Goal: Book appointment/travel/reservation

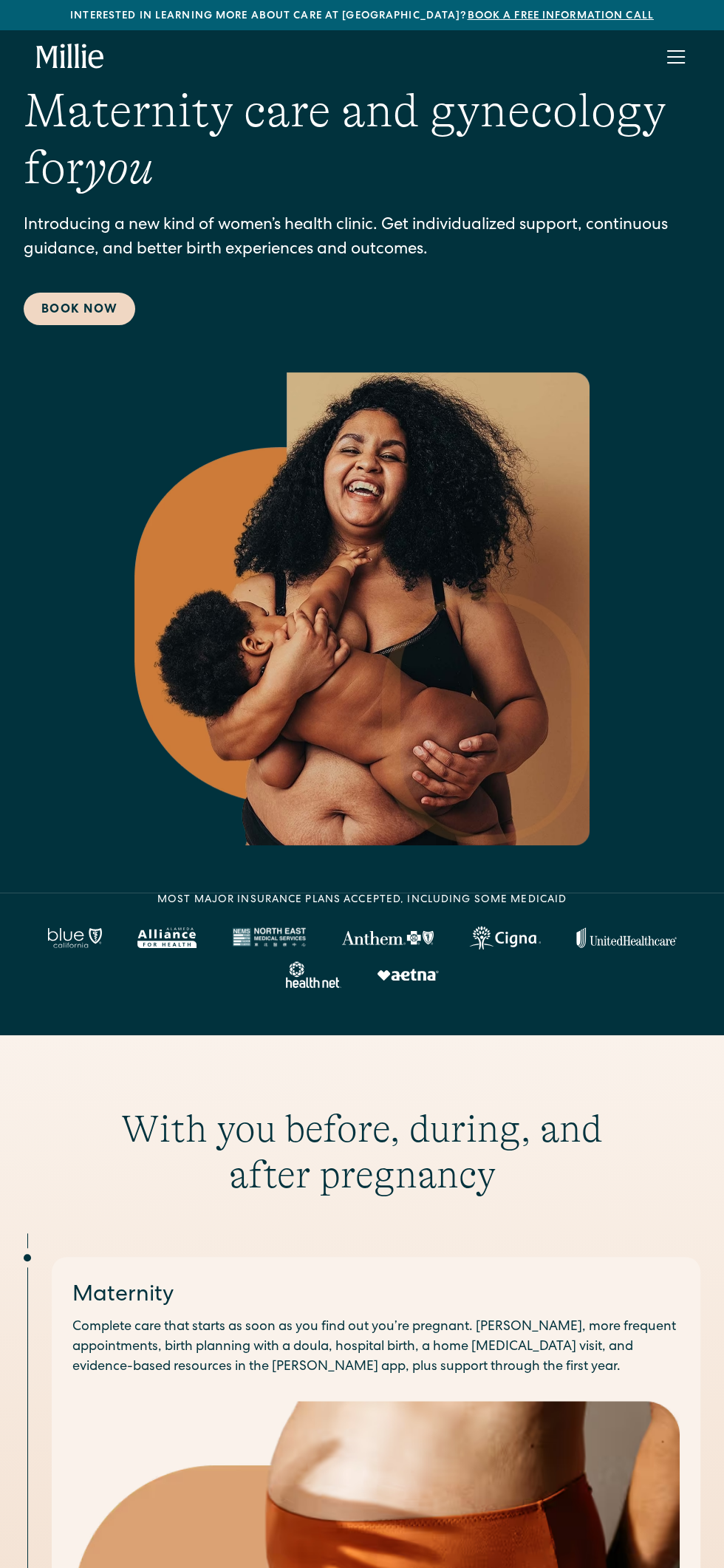
click at [108, 324] on link "Book Now" at bounding box center [79, 308] width 111 height 32
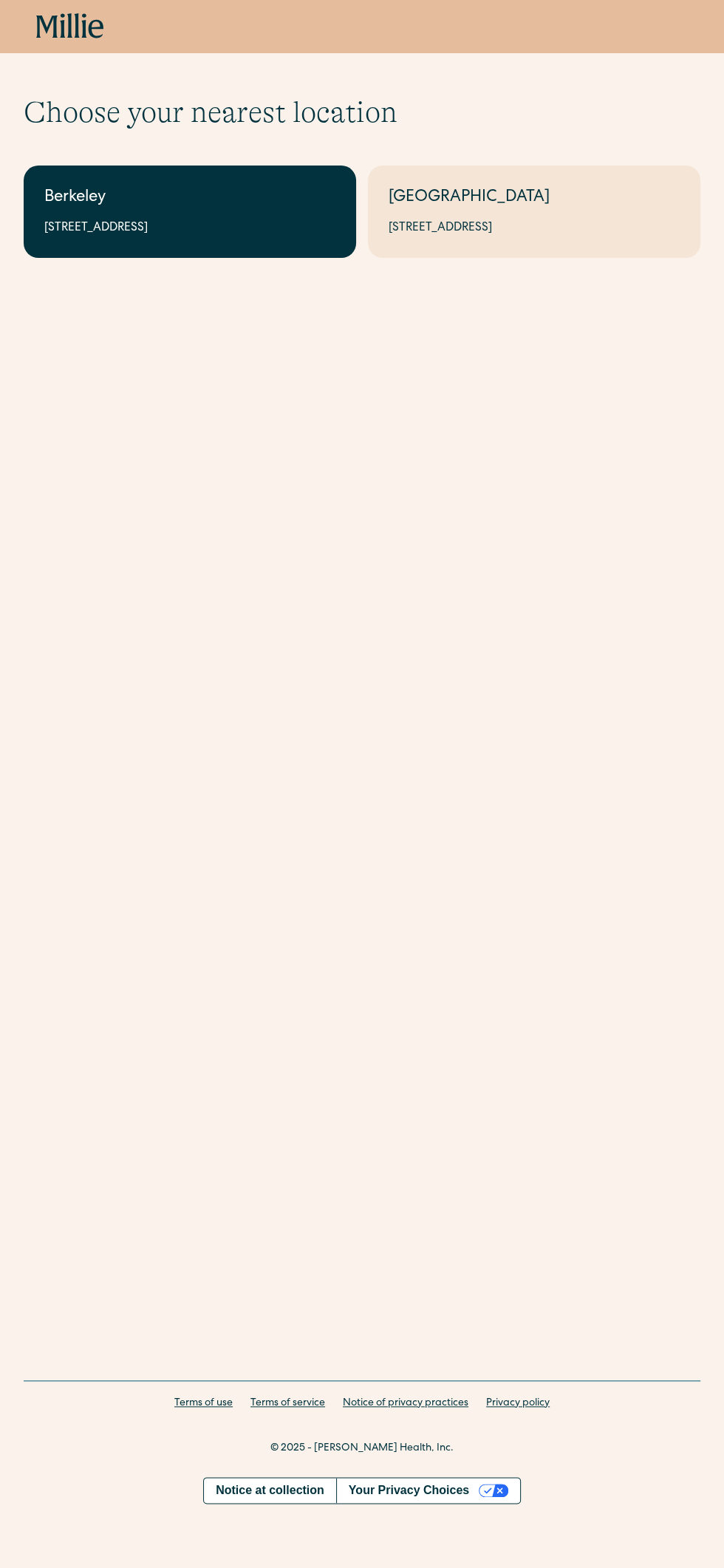
click at [270, 194] on div "Berkeley" at bounding box center [190, 198] width 291 height 25
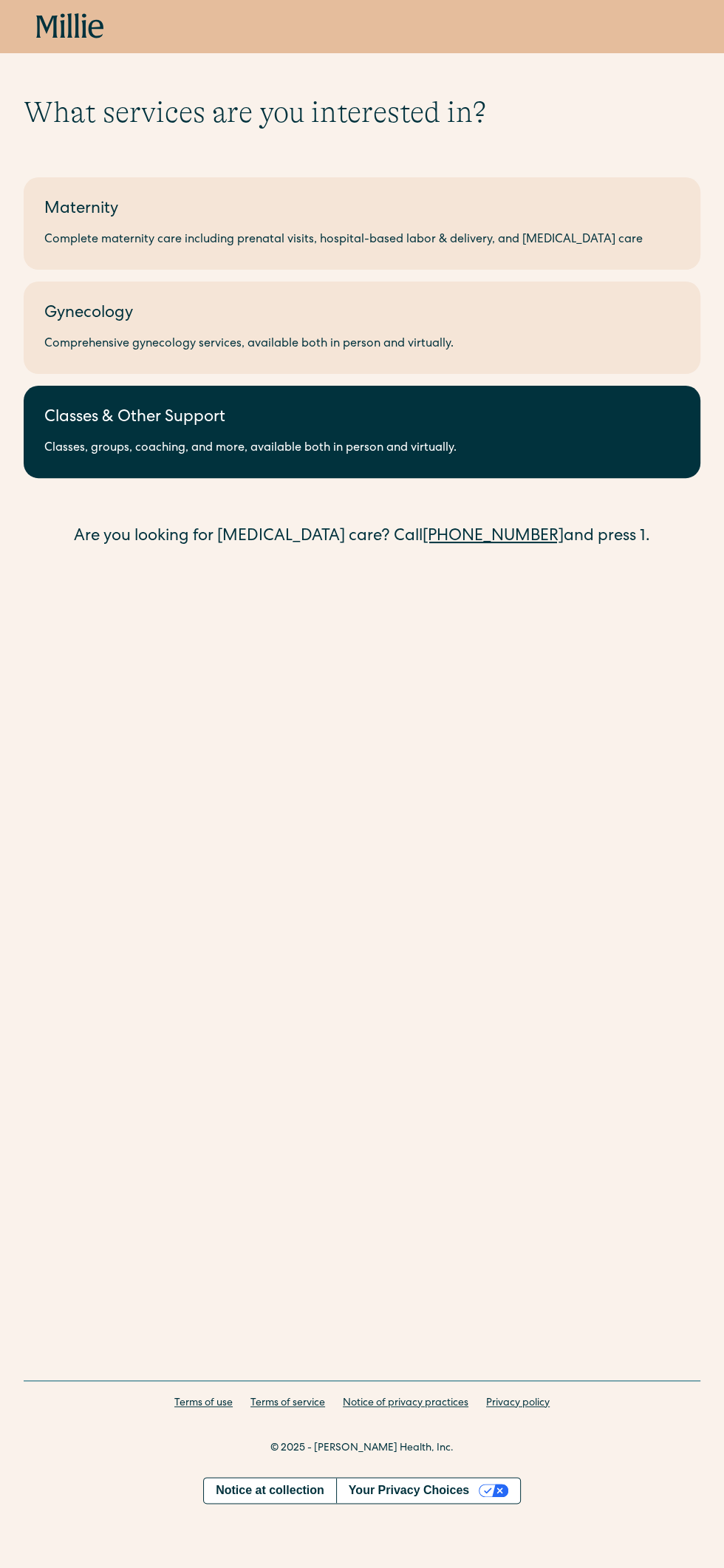
click at [573, 427] on div "Classes & Other Support" at bounding box center [361, 418] width 634 height 25
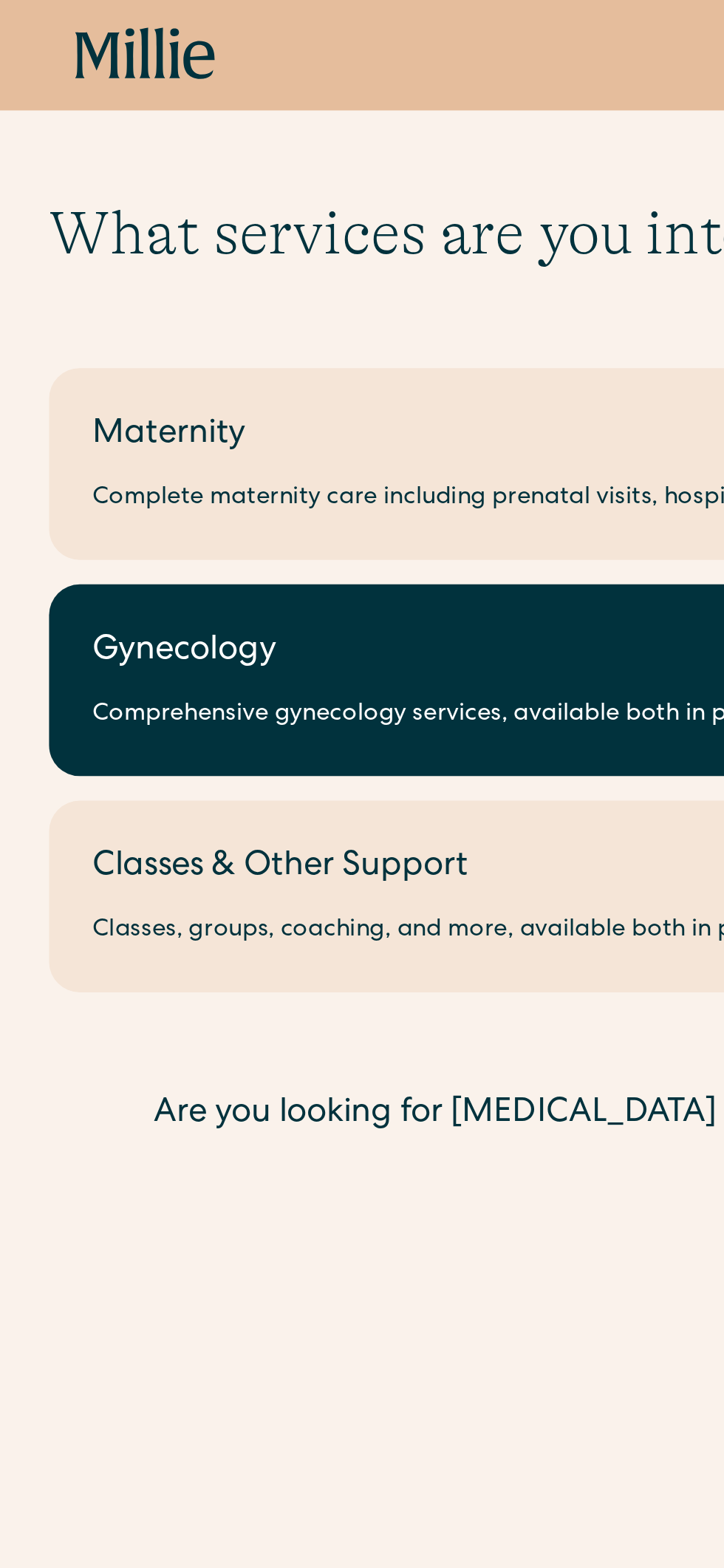
click at [312, 337] on div "Comprehensive gynecology services, available both in person and virtually." at bounding box center [361, 345] width 634 height 18
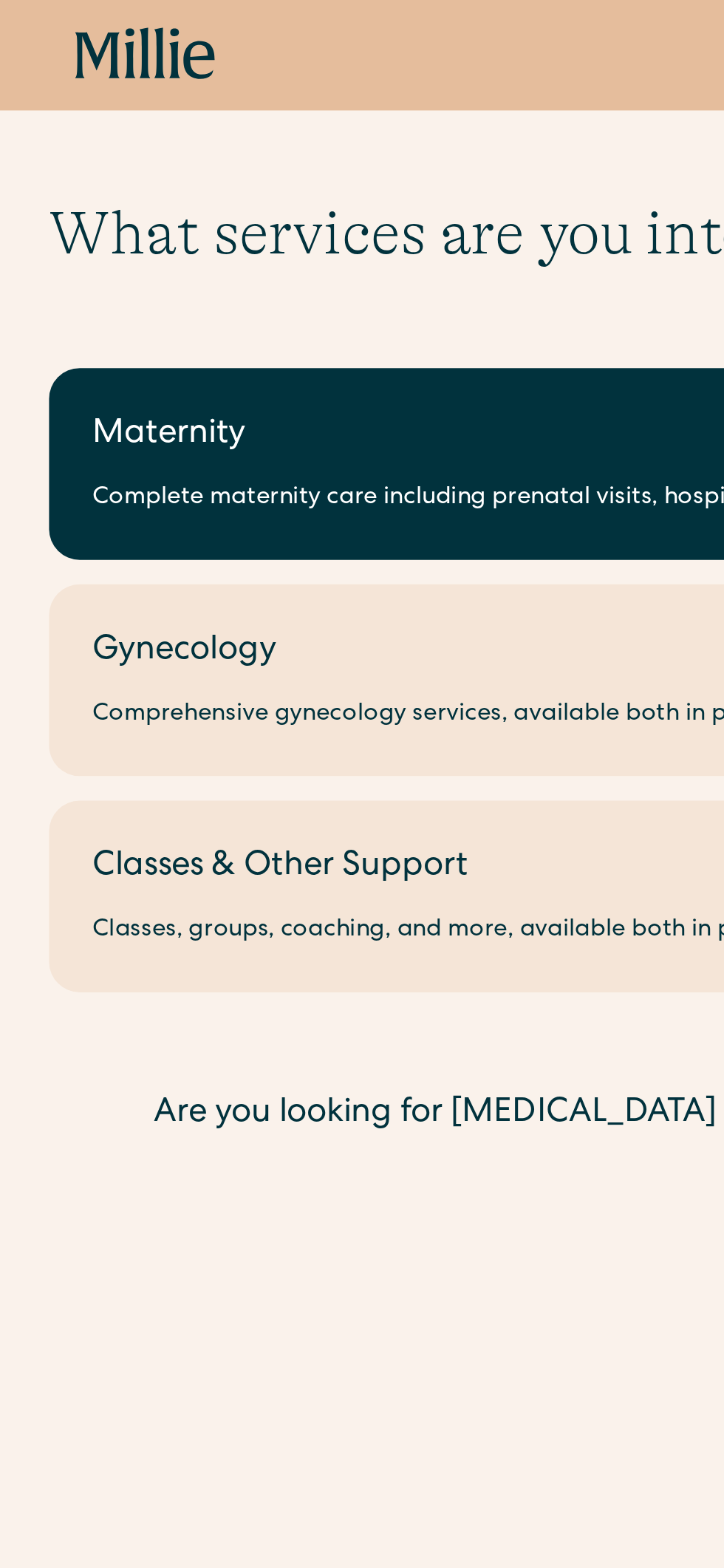
click at [259, 186] on link "Maternity Complete maternity care including prenatal visits, hospital-based lab…" at bounding box center [361, 223] width 676 height 93
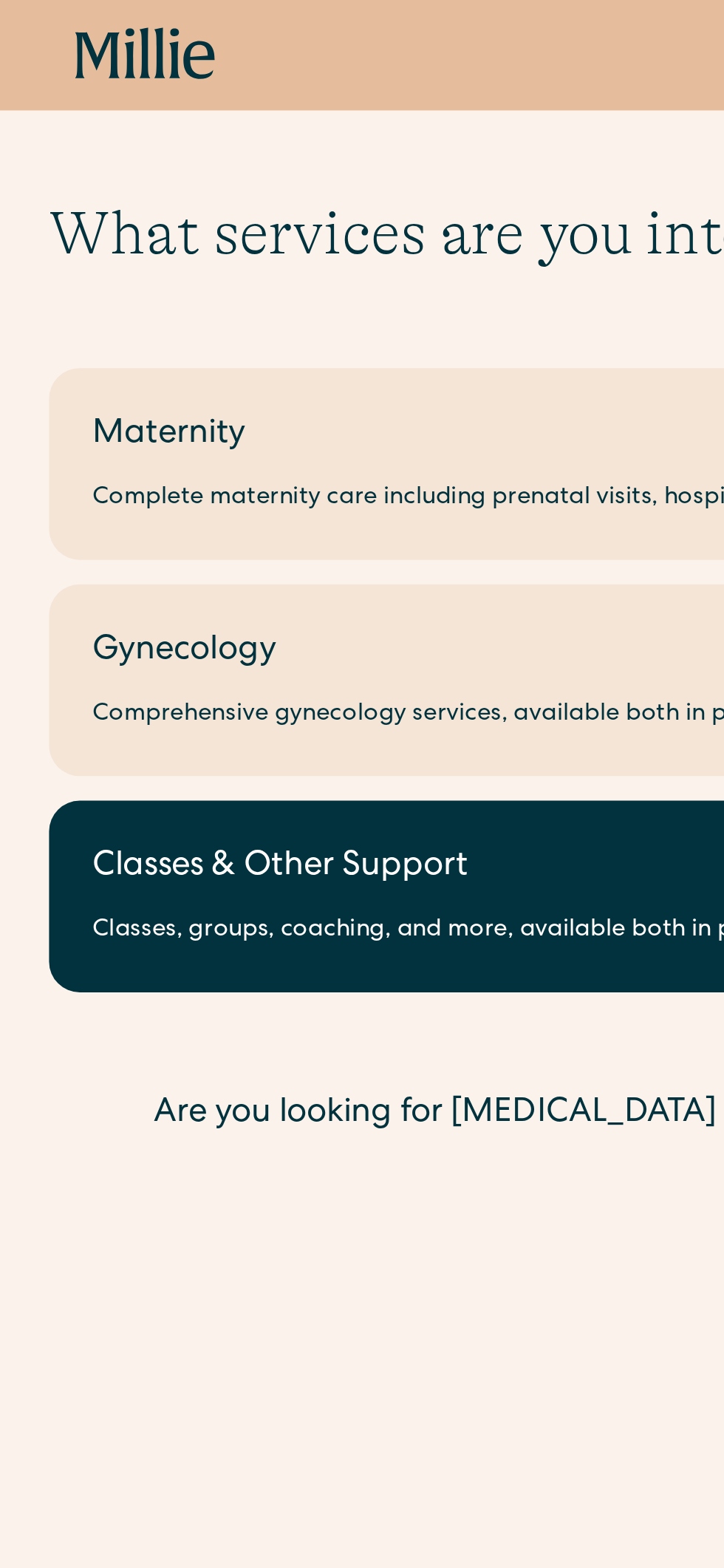
click at [265, 413] on div "Classes & Other Support" at bounding box center [361, 418] width 634 height 25
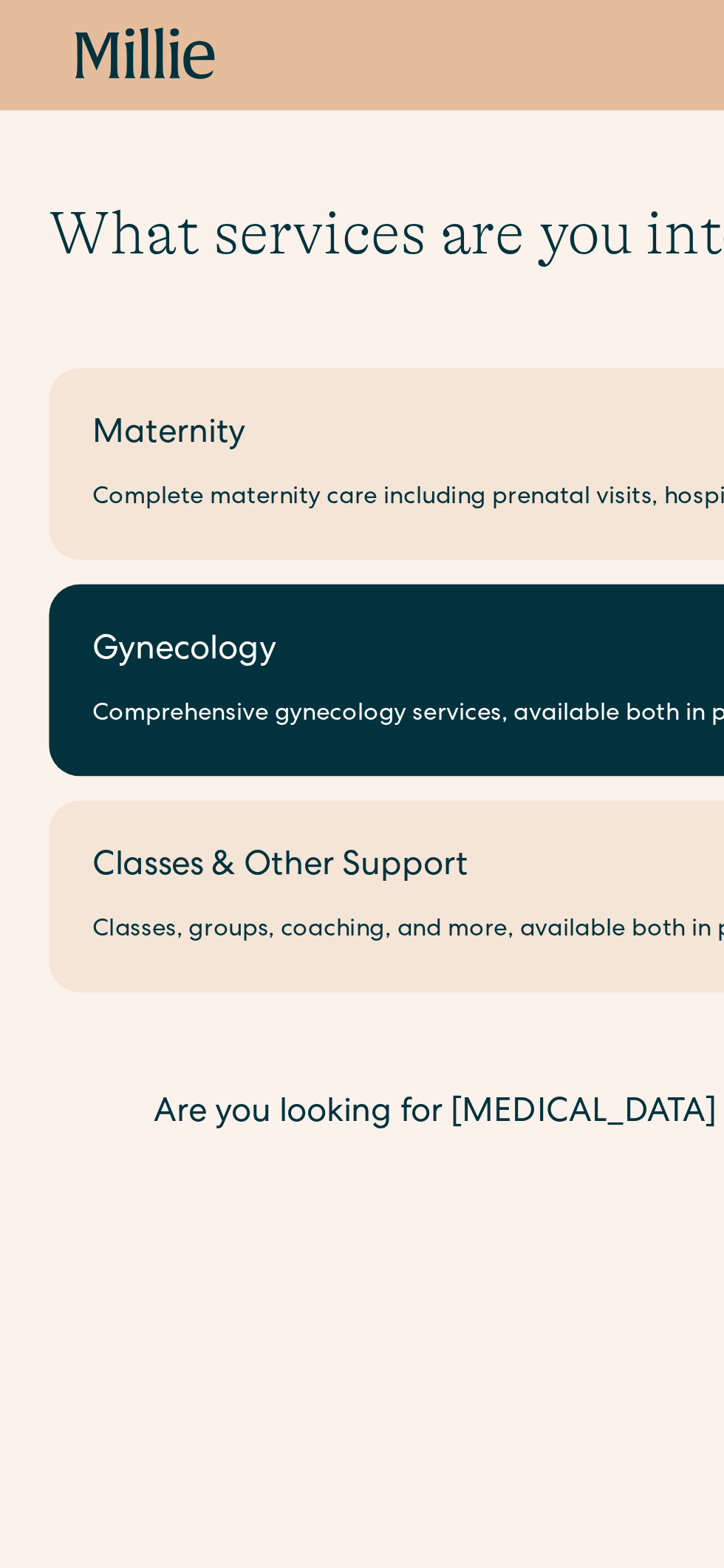
click at [230, 316] on div "Gynecology" at bounding box center [361, 314] width 634 height 25
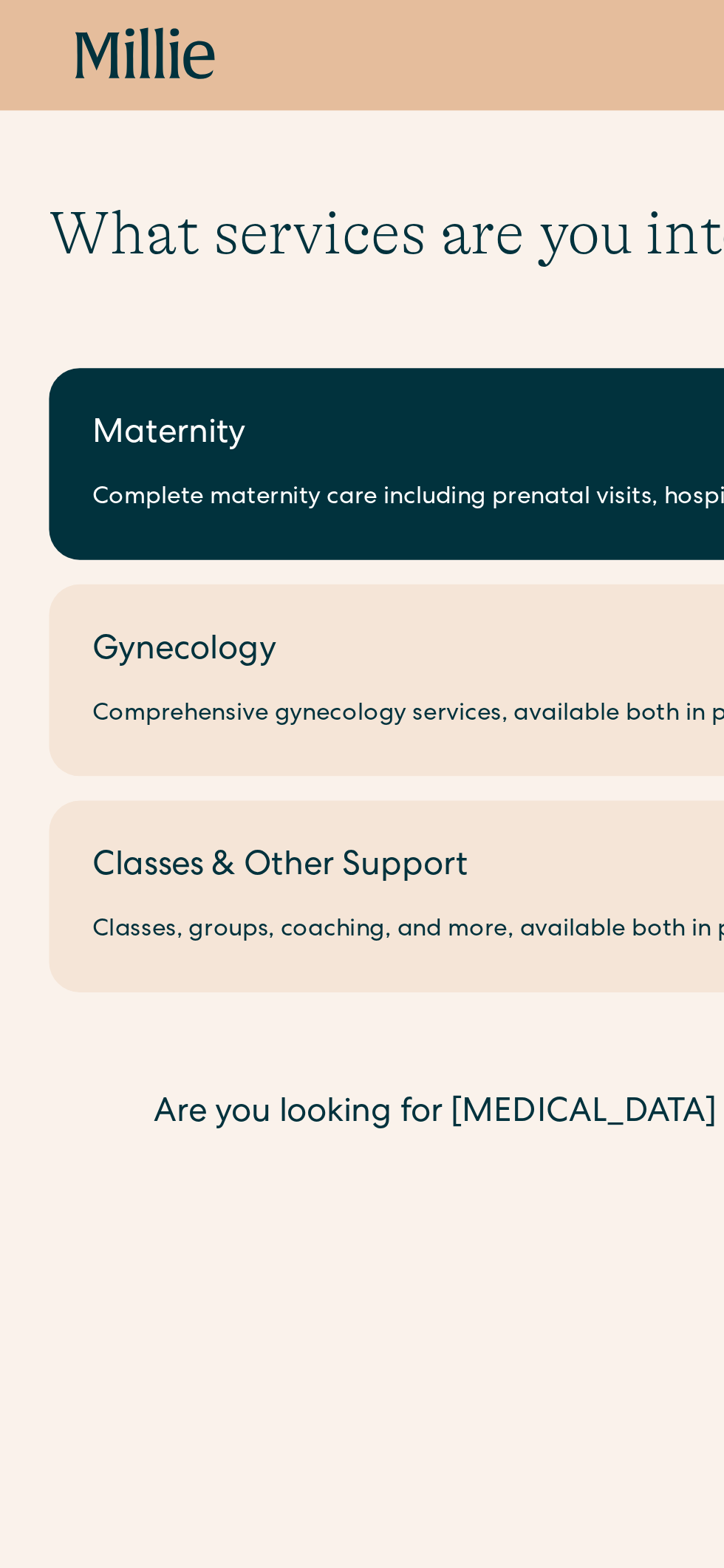
click at [236, 223] on link "Maternity Complete maternity care including prenatal visits, hospital-based lab…" at bounding box center [361, 223] width 676 height 93
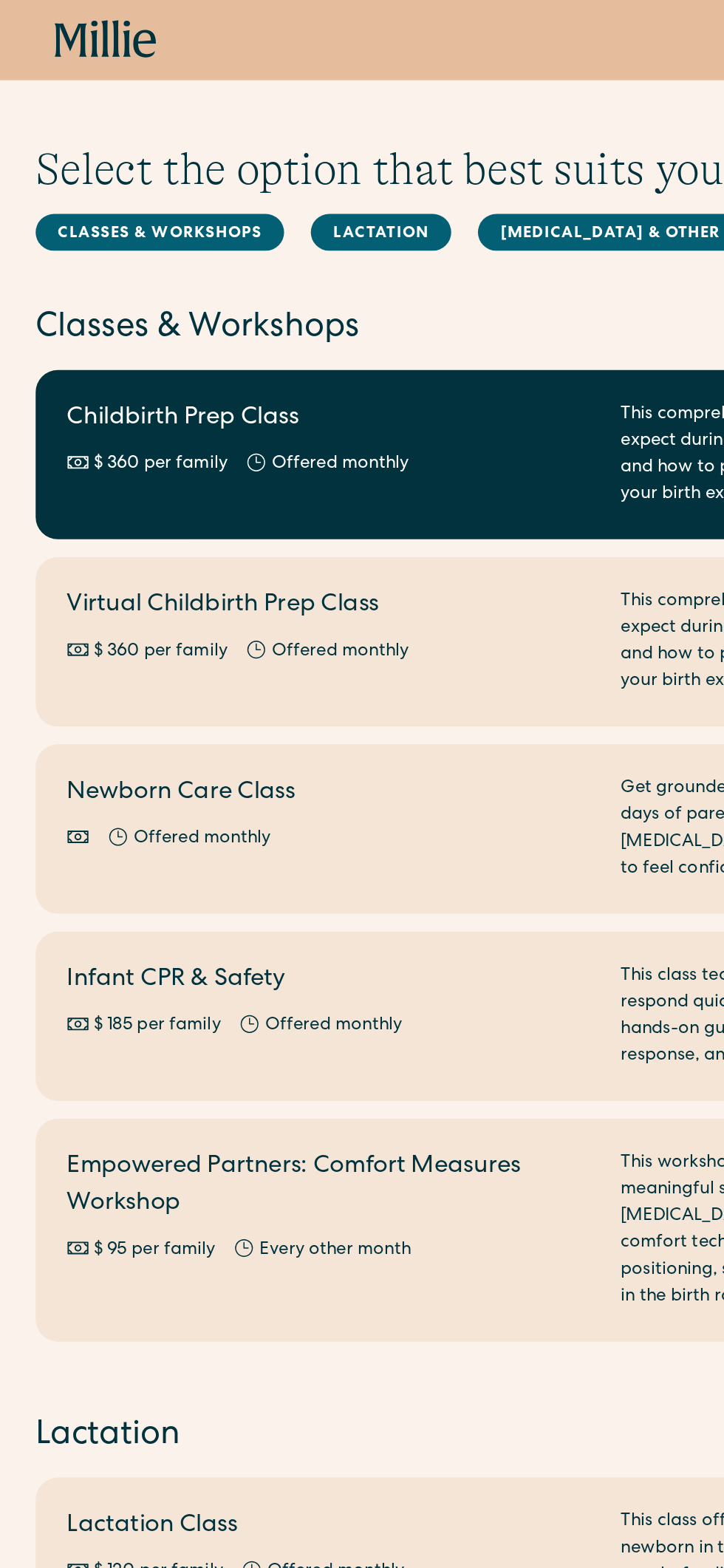
click at [366, 306] on div "$ 360 per family Offered monthly Every other month" at bounding box center [218, 308] width 349 height 18
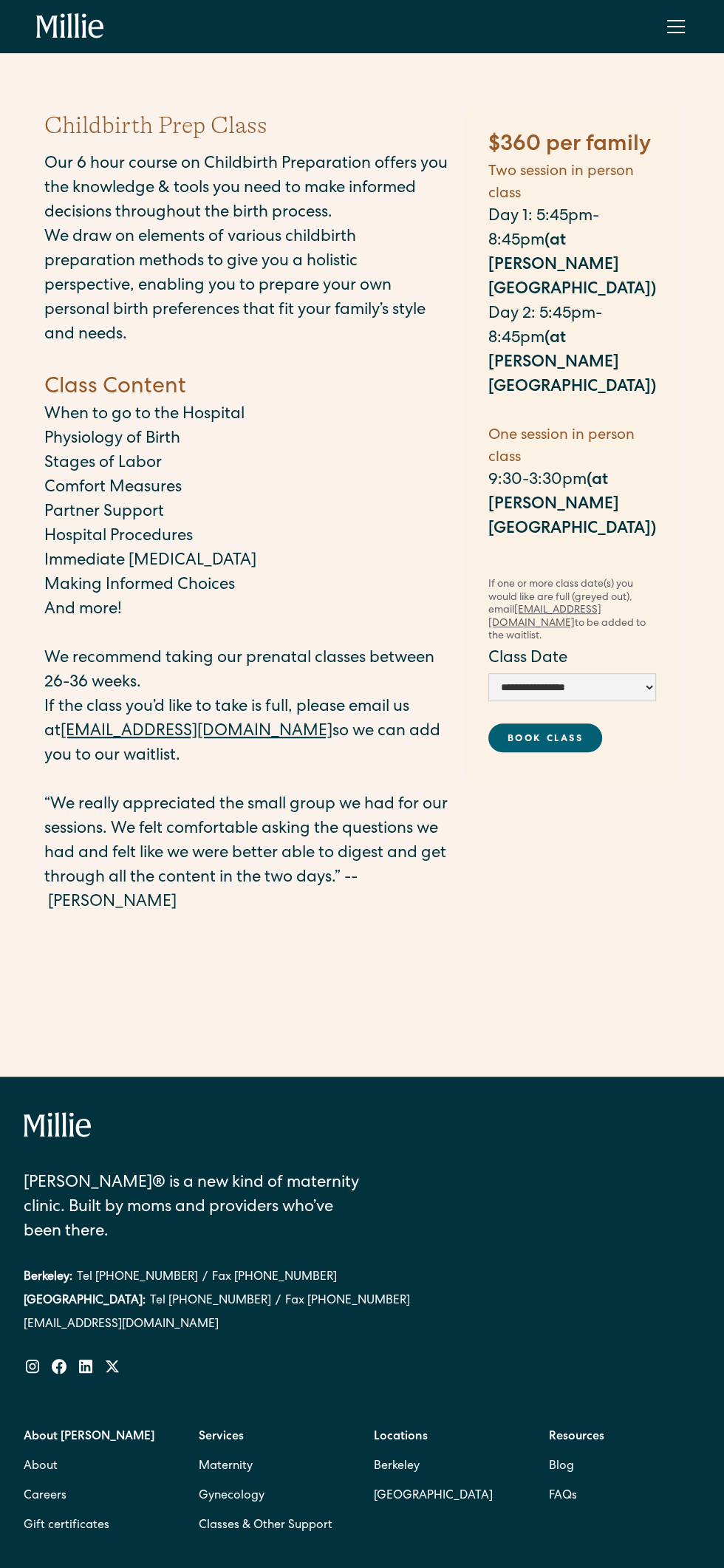
click at [591, 723] on link "Book Class" at bounding box center [545, 737] width 114 height 29
click at [638, 673] on select "**********" at bounding box center [572, 687] width 167 height 29
select select "**********"
click at [501, 673] on select "**********" at bounding box center [572, 687] width 167 height 29
click at [587, 723] on link "Book Class" at bounding box center [545, 737] width 114 height 29
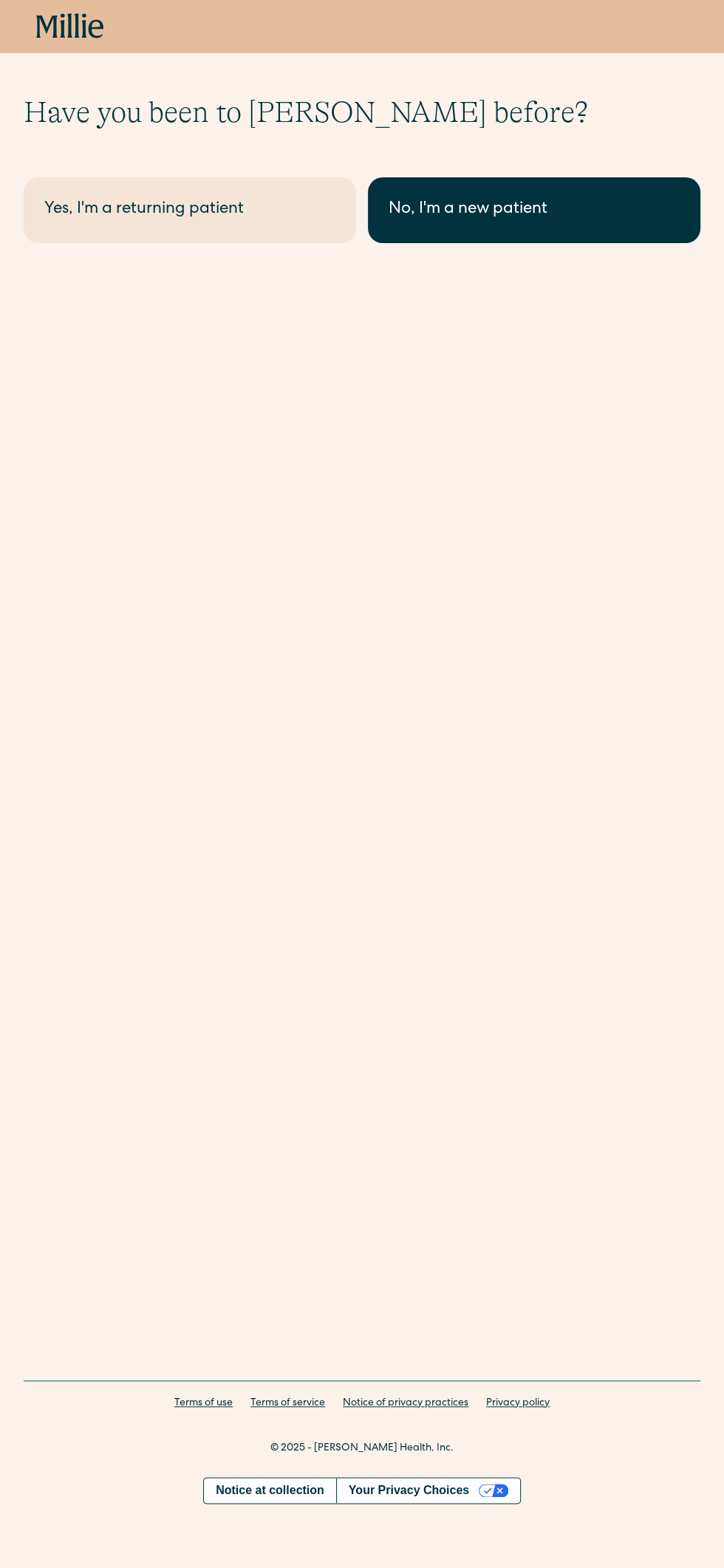
click at [599, 231] on link "No, I'm a new patient" at bounding box center [534, 210] width 332 height 66
click at [478, 216] on div "No, I'm a new patient" at bounding box center [534, 210] width 291 height 25
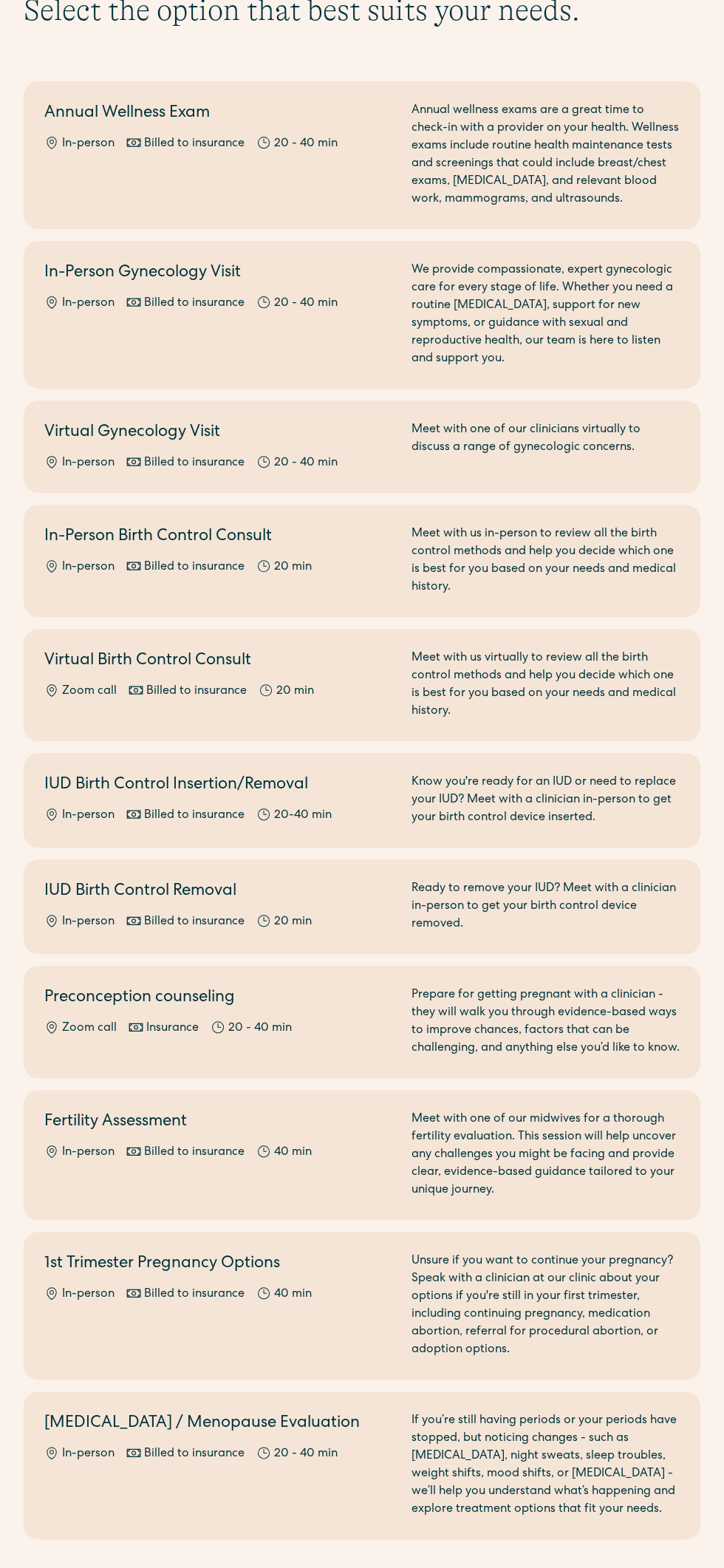
scroll to position [101, 0]
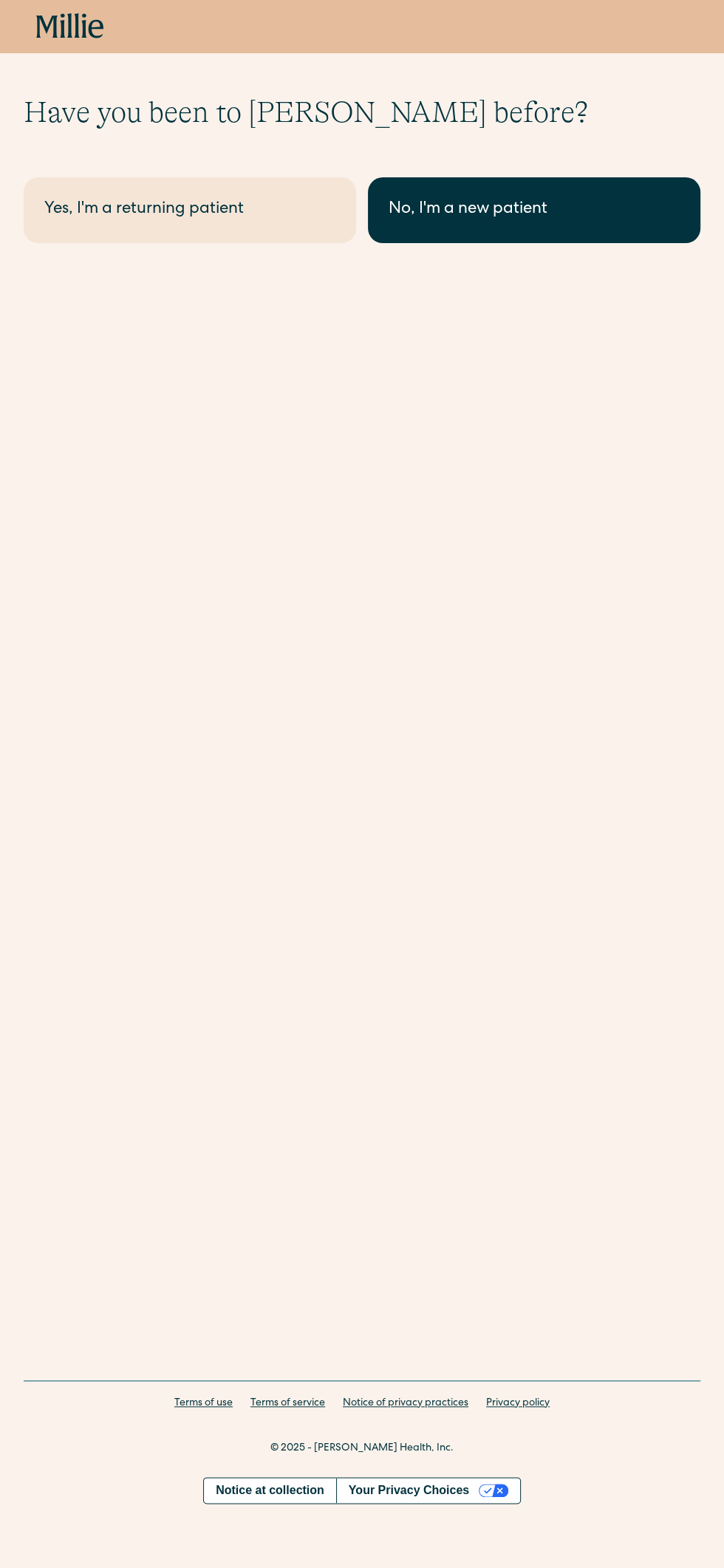
click at [634, 192] on link "No, I'm a new patient" at bounding box center [534, 210] width 332 height 66
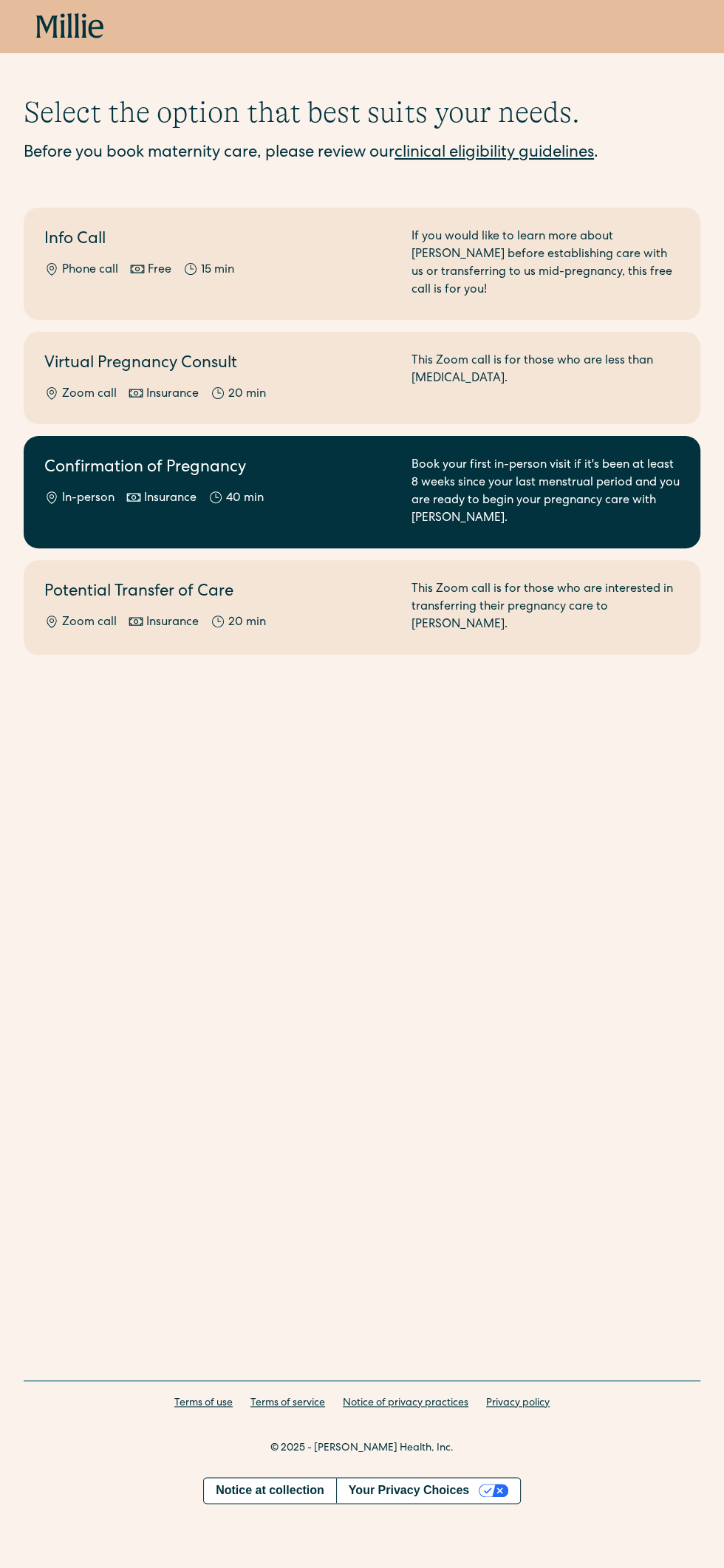
click at [312, 490] on div "In-person Insurance 40 min" at bounding box center [218, 499] width 349 height 18
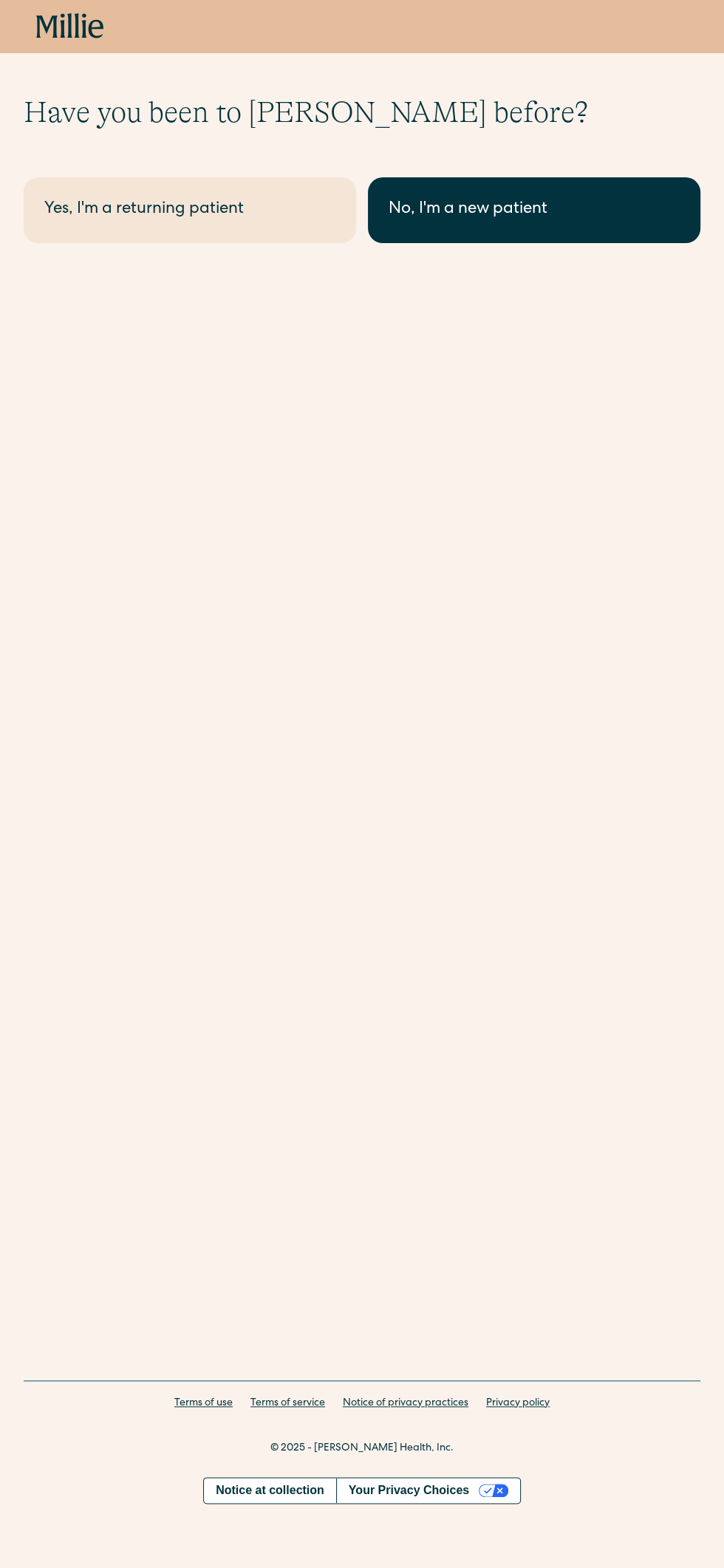
click at [655, 223] on link "No, I'm a new patient" at bounding box center [534, 210] width 332 height 66
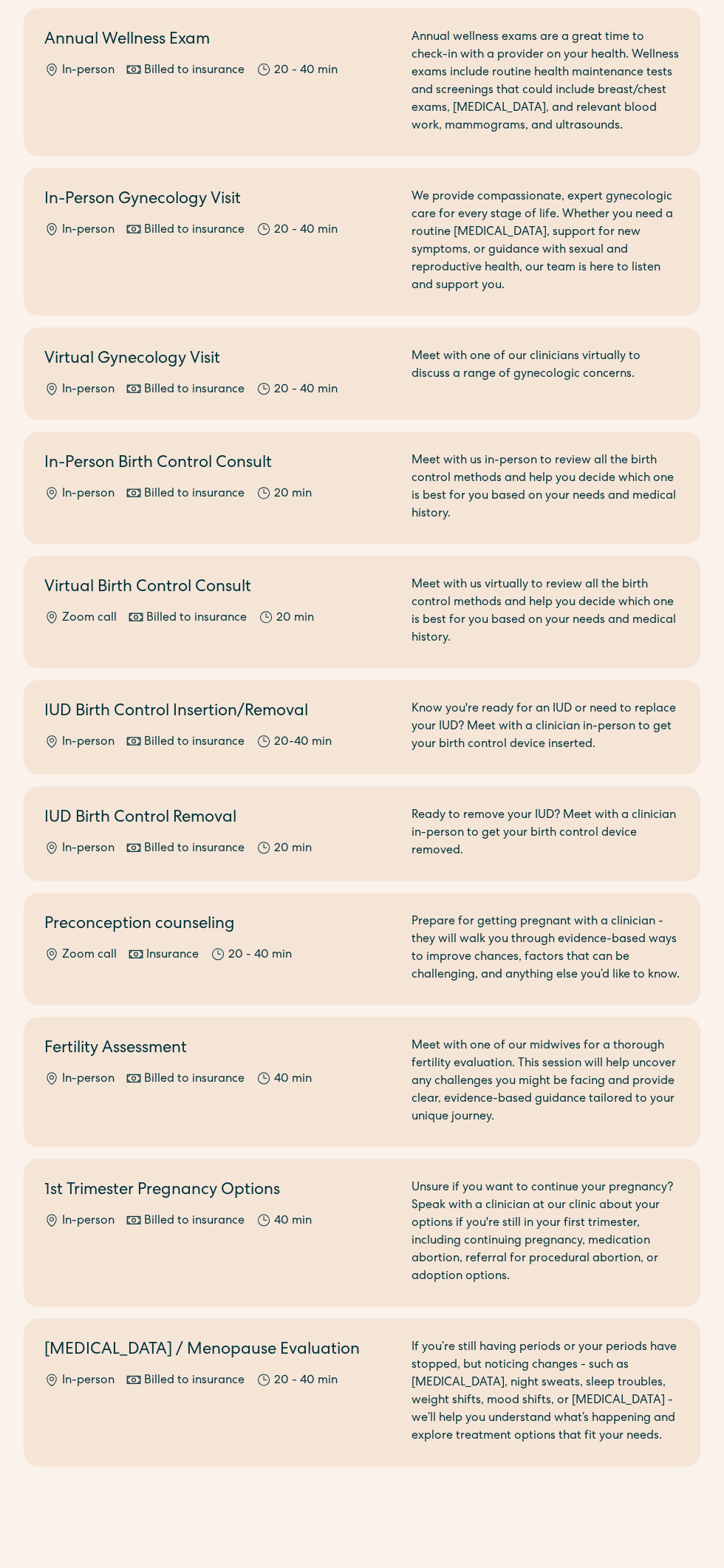
scroll to position [202, 0]
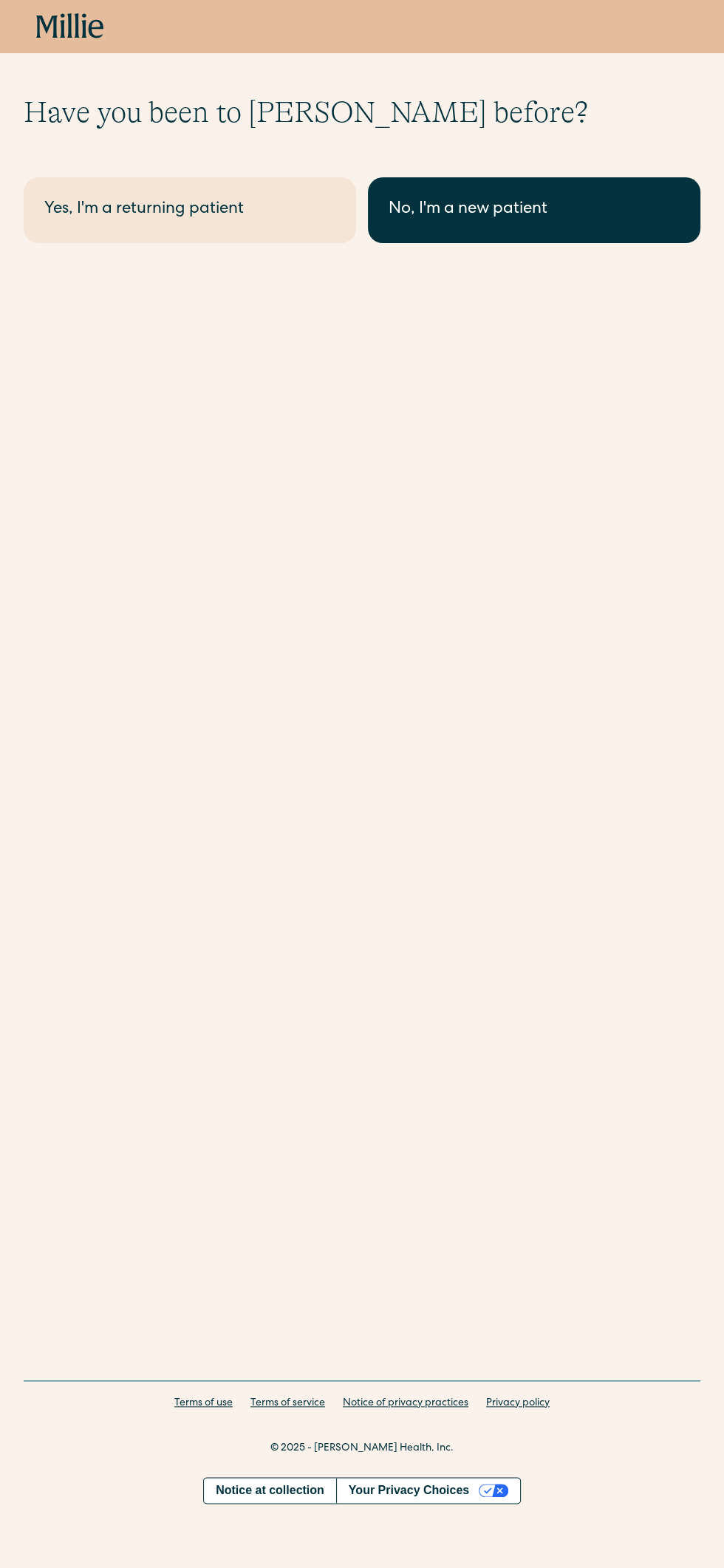
click at [608, 227] on link "No, I'm a new patient" at bounding box center [534, 210] width 332 height 66
